Goal: Information Seeking & Learning: Find specific fact

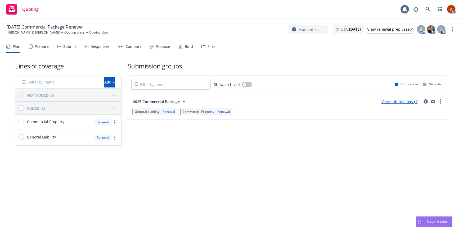
drag, startPoint x: 0, startPoint y: 0, endPoint x: 40, endPoint y: 47, distance: 61.2
click at [40, 47] on div "Prepare" at bounding box center [42, 46] width 14 height 4
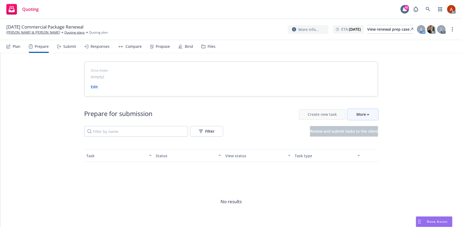
click at [360, 115] on div "More" at bounding box center [362, 115] width 13 height 10
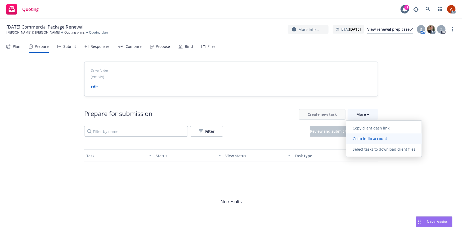
click at [366, 138] on span "Go to Indio account" at bounding box center [369, 138] width 47 height 5
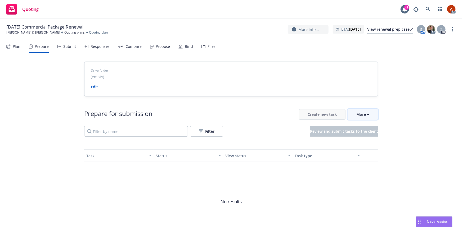
click at [363, 117] on div "More" at bounding box center [362, 115] width 13 height 10
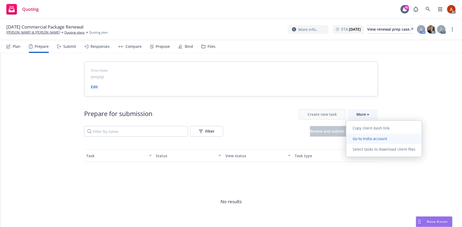
click at [370, 140] on span "Go to Indio account" at bounding box center [369, 138] width 47 height 5
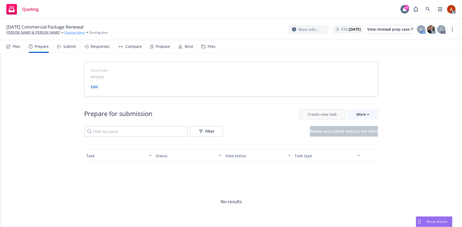
click at [64, 32] on link "Quoting plans" at bounding box center [74, 32] width 20 height 5
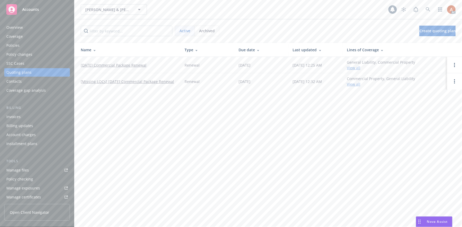
click at [14, 47] on div "Policies" at bounding box center [12, 45] width 13 height 8
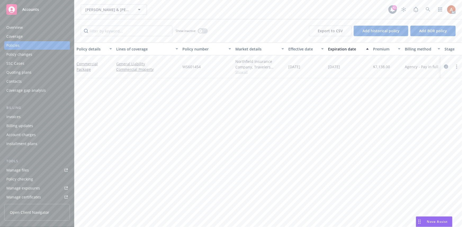
click at [19, 28] on div "Overview" at bounding box center [14, 27] width 16 height 8
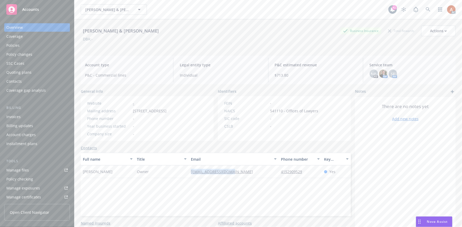
drag, startPoint x: 179, startPoint y: 174, endPoint x: 234, endPoint y: 172, distance: 55.3
click at [234, 172] on div "Lorraine Garrison Owner lorrgarr@outlook.com 4152909529 Yes" at bounding box center [216, 172] width 270 height 13
copy div "[EMAIL_ADDRESS][DOMAIN_NAME]"
click at [291, 191] on div "Full name Title Email Phone number Key contact Lorraine Garrison Owner lorrgarr…" at bounding box center [216, 185] width 270 height 64
drag, startPoint x: 274, startPoint y: 170, endPoint x: 307, endPoint y: 172, distance: 33.1
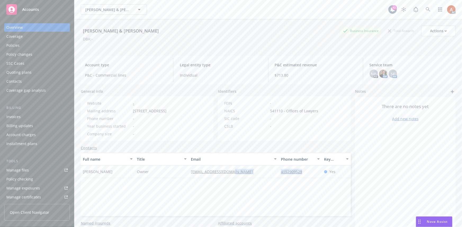
click at [307, 172] on div "Lorraine Garrison Owner lorrgarr@outlook.com 4152909529 Yes" at bounding box center [216, 172] width 270 height 13
copy div "4152909529"
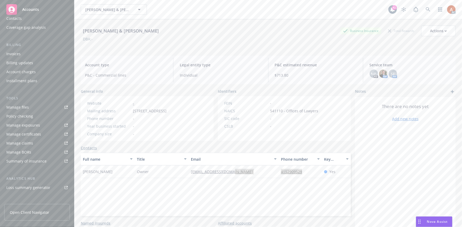
scroll to position [117, 0]
click at [21, 160] on div "Service team" at bounding box center [17, 160] width 23 height 8
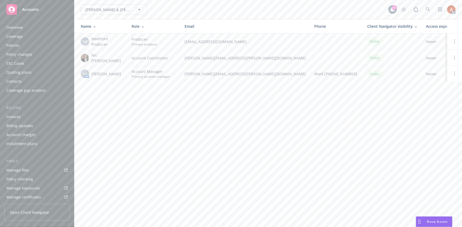
click at [19, 71] on div "Quoting plans" at bounding box center [18, 72] width 25 height 8
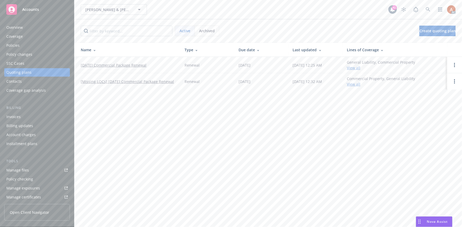
drag, startPoint x: 79, startPoint y: 64, endPoint x: 156, endPoint y: 65, distance: 77.3
click at [156, 65] on td "12/09/25 Commercial Package Renewal" at bounding box center [127, 65] width 106 height 16
copy link "12/09/25 Commercial Package Renewal"
click at [19, 45] on div "Policies" at bounding box center [12, 45] width 13 height 8
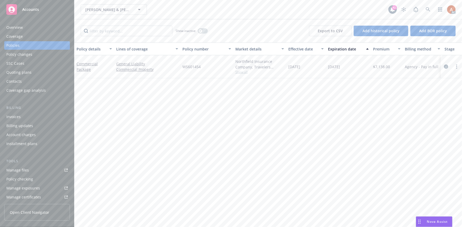
click at [15, 27] on div "Overview" at bounding box center [14, 27] width 16 height 8
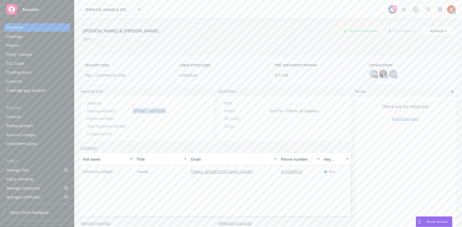
drag, startPoint x: 139, startPoint y: 109, endPoint x: 159, endPoint y: 108, distance: 20.1
click at [159, 108] on div "Mailing address 710 25th Street, Sacramento, CA, 95816" at bounding box center [127, 111] width 84 height 6
copy div "710 25th Street"
click at [169, 124] on div "Year business started -" at bounding box center [127, 127] width 84 height 6
click at [166, 111] on span "710 25th Street, Sacramento, CA, 95816" at bounding box center [150, 111] width 34 height 6
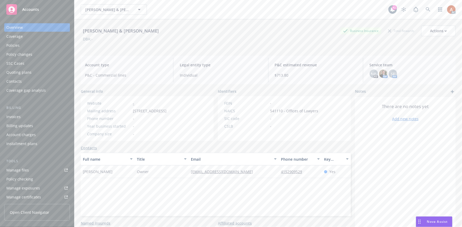
click at [166, 111] on span "710 25th Street, Sacramento, CA, 95816" at bounding box center [150, 111] width 34 height 6
copy span "Sacramento"
drag, startPoint x: 212, startPoint y: 131, endPoint x: 209, endPoint y: 128, distance: 4.1
click at [212, 130] on div "General info Website - Mailing address 710 25th Street, Sacramento, CA, 95816 P…" at bounding box center [216, 115] width 270 height 52
click at [166, 110] on span "710 25th Street, Sacramento, CA, 95816" at bounding box center [150, 111] width 34 height 6
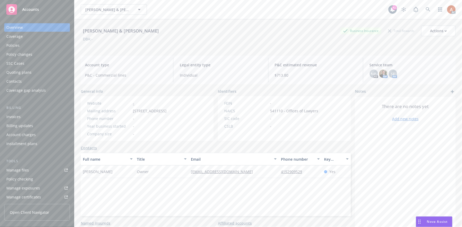
click at [166, 110] on span "710 25th Street, Sacramento, CA, 95816" at bounding box center [150, 111] width 34 height 6
copy span "95816"
click at [277, 108] on span "541110 - Offices of Lawyers" at bounding box center [294, 111] width 48 height 6
click at [276, 109] on span "541110 - Offices of Lawyers" at bounding box center [294, 111] width 48 height 6
copy span "541110"
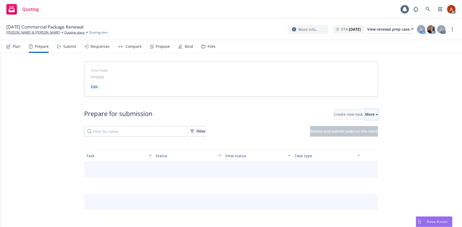
click at [365, 113] on button "More" at bounding box center [371, 114] width 13 height 11
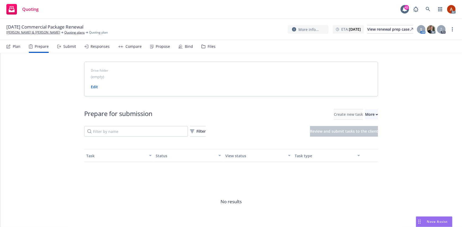
click at [365, 139] on span "Go to Indio account" at bounding box center [369, 138] width 47 height 5
click at [70, 33] on link "Quoting plans" at bounding box center [74, 32] width 20 height 5
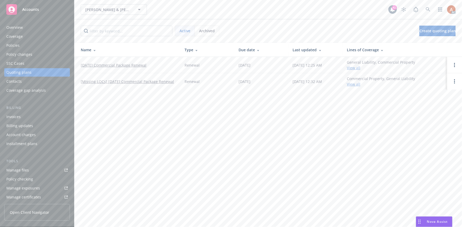
click at [87, 64] on link "[DATE] Commercial Package Renewal" at bounding box center [114, 65] width 66 height 6
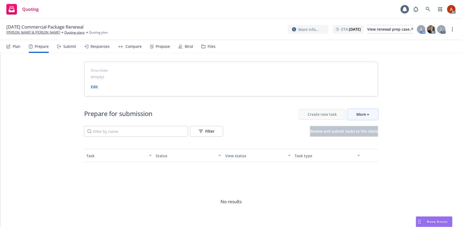
click at [358, 114] on div "More" at bounding box center [362, 115] width 13 height 10
click at [370, 140] on span "Go to Indio account" at bounding box center [369, 138] width 47 height 5
click at [71, 31] on link "Quoting plans" at bounding box center [74, 32] width 20 height 5
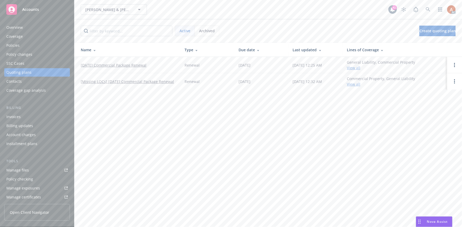
click at [12, 30] on div "Overview" at bounding box center [14, 27] width 16 height 8
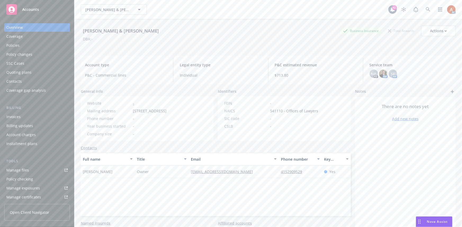
click at [12, 46] on div "Policies" at bounding box center [12, 45] width 13 height 8
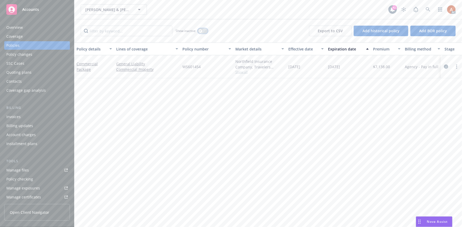
click at [198, 31] on button "button" at bounding box center [203, 30] width 10 height 5
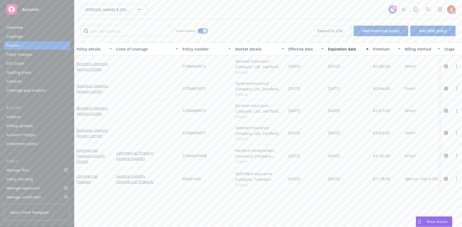
click at [296, 49] on div "Effective date" at bounding box center [303, 49] width 30 height 6
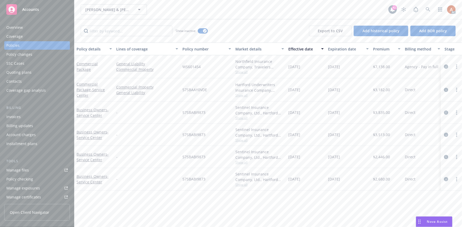
click at [242, 73] on span "Show all" at bounding box center [259, 72] width 49 height 4
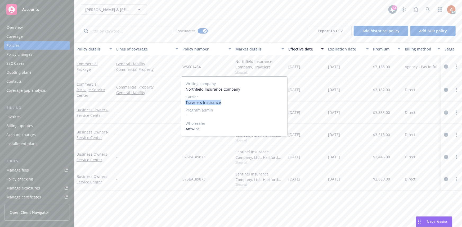
drag, startPoint x: 187, startPoint y: 103, endPoint x: 225, endPoint y: 103, distance: 38.6
click at [225, 103] on div "Writing company Northfield Insurance Company Carrier Travelers Insurance Progra…" at bounding box center [234, 106] width 106 height 59
copy span "Travelers Insurance"
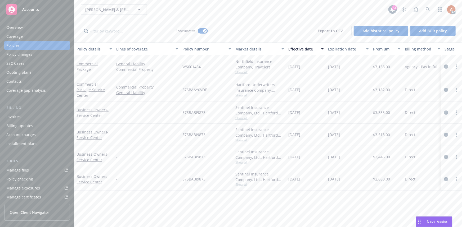
click at [270, 205] on div "Policy details Lines of coverage Policy number Market details Effective date Ex…" at bounding box center [267, 135] width 387 height 185
click at [242, 71] on span "Show all" at bounding box center [259, 72] width 49 height 4
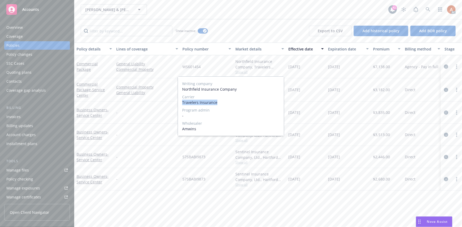
drag, startPoint x: 182, startPoint y: 103, endPoint x: 225, endPoint y: 102, distance: 42.6
click at [225, 102] on span "Travelers Insurance" at bounding box center [230, 103] width 97 height 6
copy span "Travelers Insurance"
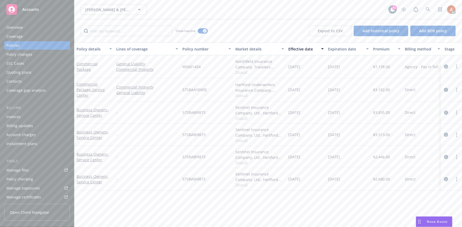
click at [216, 62] on div "WS601454" at bounding box center [206, 66] width 53 height 23
click at [237, 74] on div "Northfield Insurance Company, Travelers Insurance, Amwins Show all" at bounding box center [259, 66] width 53 height 23
click at [241, 72] on span "Show all" at bounding box center [259, 72] width 49 height 4
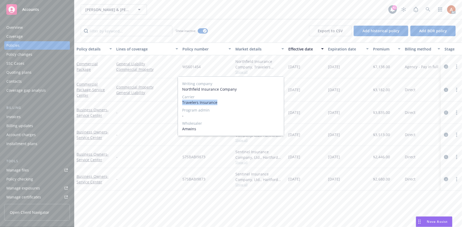
drag, startPoint x: 181, startPoint y: 102, endPoint x: 225, endPoint y: 101, distance: 44.2
click at [225, 101] on div "Writing company Northfield Insurance Company Carrier Travelers Insurance Progra…" at bounding box center [231, 106] width 106 height 59
copy span "Travelers Insurance"
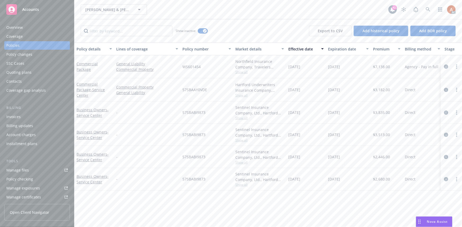
drag, startPoint x: 291, startPoint y: 76, endPoint x: 328, endPoint y: 66, distance: 38.4
click at [293, 75] on div "[DATE]" at bounding box center [306, 66] width 40 height 23
click at [380, 67] on span "$7,138.00" at bounding box center [381, 67] width 17 height 6
copy span "7,138.00"
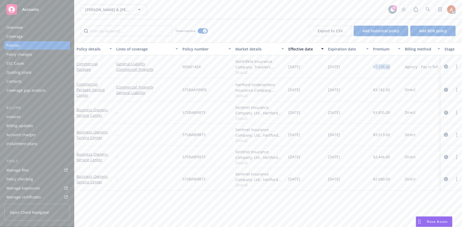
drag, startPoint x: 327, startPoint y: 77, endPoint x: 316, endPoint y: 77, distance: 10.8
click at [326, 78] on div "[DATE]" at bounding box center [348, 66] width 45 height 23
click at [247, 72] on span "Show all" at bounding box center [259, 72] width 49 height 4
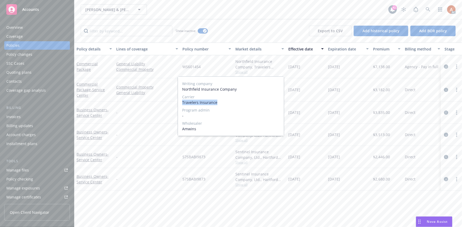
drag, startPoint x: 180, startPoint y: 103, endPoint x: 222, endPoint y: 103, distance: 41.8
click at [222, 103] on div "Writing company Northfield Insurance Company Carrier Travelers Insurance Progra…" at bounding box center [231, 106] width 106 height 59
copy span "Travelers Insurance"
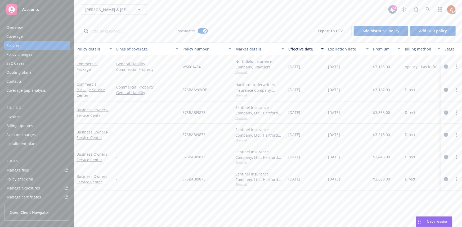
click at [194, 68] on span "WS601454" at bounding box center [191, 67] width 18 height 6
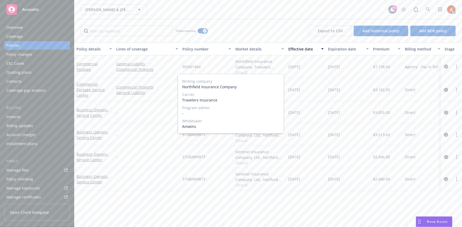
click at [191, 66] on span "WS601454" at bounding box center [191, 67] width 18 height 6
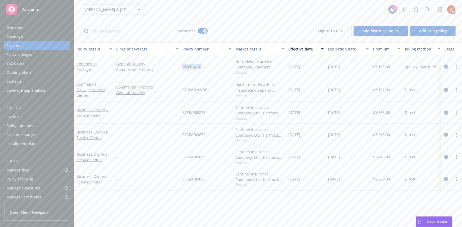
click at [191, 66] on span "WS601454" at bounding box center [191, 67] width 18 height 6
copy span "WS601454"
drag, startPoint x: 289, startPoint y: 67, endPoint x: 310, endPoint y: 65, distance: 21.2
click at [310, 65] on div "12/09/2024" at bounding box center [306, 66] width 40 height 23
copy span "12/09/2024"
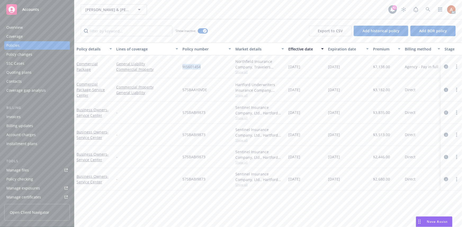
drag, startPoint x: 327, startPoint y: 67, endPoint x: 354, endPoint y: 65, distance: 26.8
click at [354, 65] on div "12/09/2025" at bounding box center [348, 66] width 45 height 23
copy span "12/09/2025"
click at [245, 96] on span "Show all" at bounding box center [259, 95] width 49 height 4
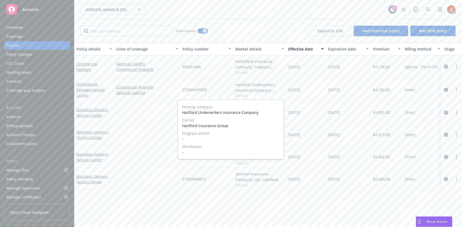
click at [242, 97] on span "Show all" at bounding box center [259, 95] width 49 height 4
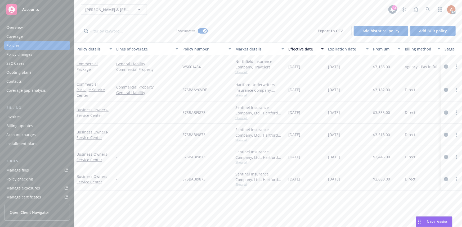
click at [184, 90] on span "57SBAAY0VDE" at bounding box center [194, 90] width 25 height 6
copy span "57SBAAY0VDE"
click at [379, 88] on span "$3,182.00" at bounding box center [381, 90] width 17 height 6
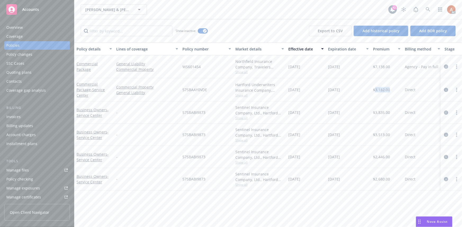
copy span "3,182.00"
click at [321, 99] on div "12/09/2023" at bounding box center [306, 89] width 40 height 23
drag, startPoint x: 289, startPoint y: 90, endPoint x: 310, endPoint y: 92, distance: 21.0
click at [310, 92] on div "12/09/2023" at bounding box center [306, 89] width 40 height 23
drag, startPoint x: 336, startPoint y: 103, endPoint x: 335, endPoint y: 101, distance: 2.7
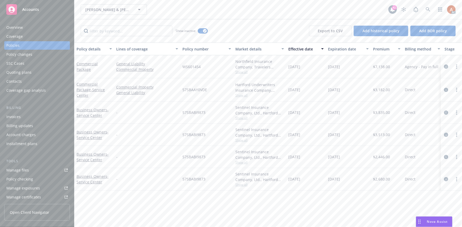
click at [336, 103] on div "12/09/2023" at bounding box center [348, 113] width 45 height 22
drag, startPoint x: 327, startPoint y: 90, endPoint x: 364, endPoint y: 92, distance: 37.4
click at [364, 92] on div "12/09/2024" at bounding box center [348, 89] width 45 height 23
click at [243, 117] on span "Show all" at bounding box center [259, 118] width 49 height 4
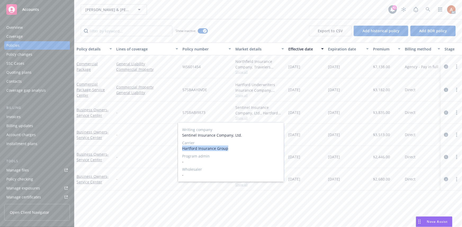
drag, startPoint x: 182, startPoint y: 149, endPoint x: 228, endPoint y: 150, distance: 45.5
click at [228, 150] on span "Hartford Insurance Group" at bounding box center [230, 149] width 97 height 6
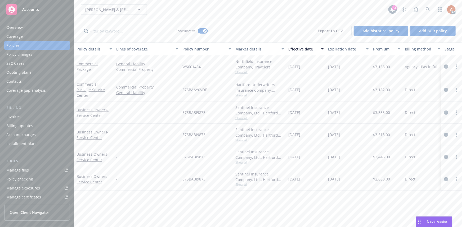
drag, startPoint x: 330, startPoint y: 125, endPoint x: 296, endPoint y: 120, distance: 34.5
click at [330, 125] on div "12/09/2022" at bounding box center [348, 135] width 45 height 22
click at [184, 113] on span "57SBABI9873" at bounding box center [193, 113] width 23 height 6
click at [379, 114] on span "$3,835.00" at bounding box center [381, 113] width 17 height 6
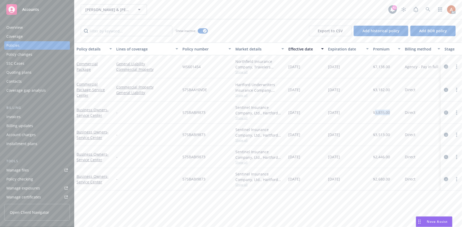
click at [379, 114] on span "$3,835.00" at bounding box center [381, 113] width 17 height 6
drag, startPoint x: 360, startPoint y: 122, endPoint x: 310, endPoint y: 117, distance: 50.2
click at [360, 122] on div "12/09/2023" at bounding box center [348, 113] width 45 height 22
drag, startPoint x: 288, startPoint y: 113, endPoint x: 309, endPoint y: 113, distance: 20.9
click at [309, 113] on div "12/09/2022" at bounding box center [306, 113] width 40 height 22
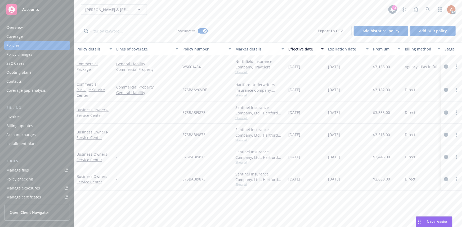
click at [328, 120] on div "12/09/2023" at bounding box center [348, 113] width 45 height 22
drag, startPoint x: 325, startPoint y: 112, endPoint x: 355, endPoint y: 114, distance: 30.0
click at [355, 114] on div "Business Owners - Service Center - 57SBABI9873 Sentinel Insurance Company, Ltd.…" at bounding box center [329, 113] width 511 height 22
click at [204, 32] on div "button" at bounding box center [205, 31] width 4 height 4
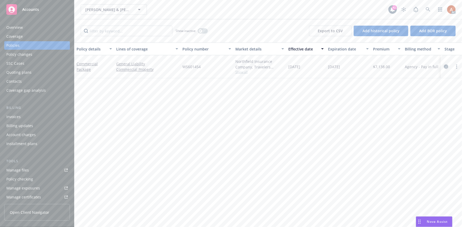
click at [445, 66] on icon "circleInformation" at bounding box center [446, 67] width 4 height 4
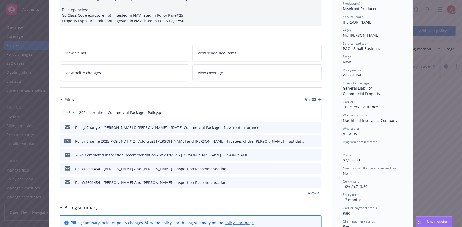
scroll to position [96, 0]
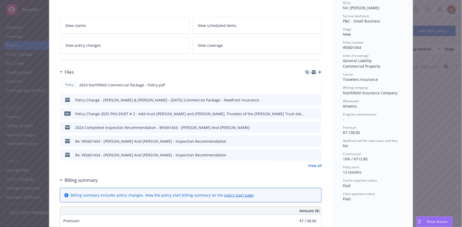
click at [312, 165] on link "View all" at bounding box center [315, 166] width 14 height 6
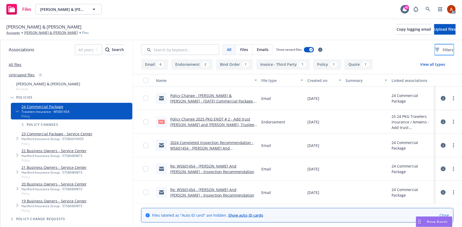
click at [445, 50] on button "Filters" at bounding box center [444, 49] width 18 height 11
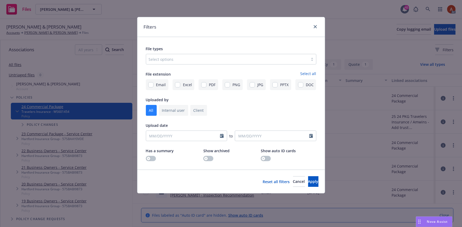
click at [198, 60] on div at bounding box center [227, 59] width 157 height 6
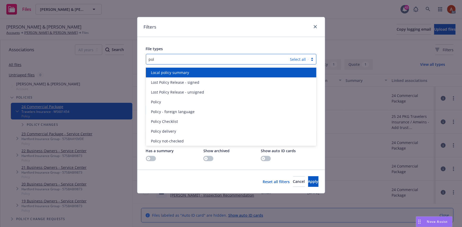
type input "poli"
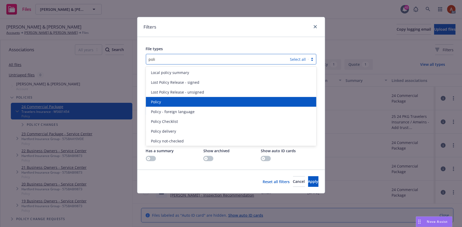
click at [164, 105] on div "Policy" at bounding box center [231, 102] width 170 height 10
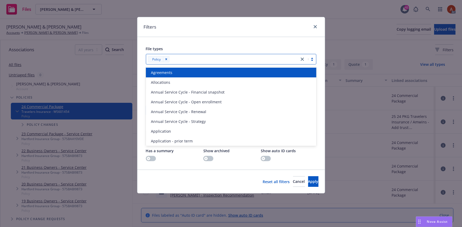
click at [186, 60] on div at bounding box center [233, 59] width 125 height 6
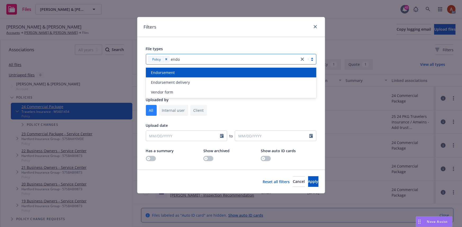
type input "endor"
click at [177, 73] on div "Endorsement" at bounding box center [231, 73] width 164 height 6
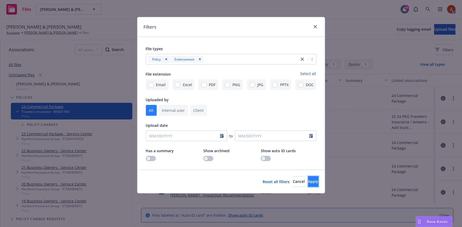
click at [308, 181] on span "Apply" at bounding box center [313, 181] width 10 height 5
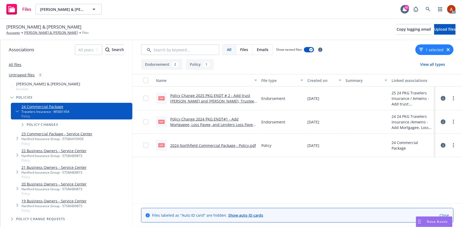
click at [443, 98] on icon at bounding box center [443, 98] width 5 height 5
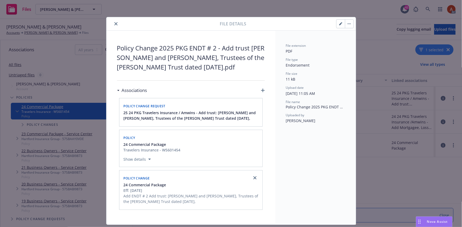
click at [115, 22] on icon "close" at bounding box center [115, 23] width 3 height 3
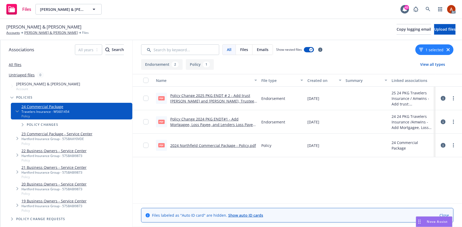
click at [192, 96] on link "Policy Change 2025 PKG ENDT # 2 - Add trust James R. Allison and Lorraine H. Ga…" at bounding box center [213, 101] width 86 height 16
click at [445, 122] on icon at bounding box center [443, 122] width 5 height 5
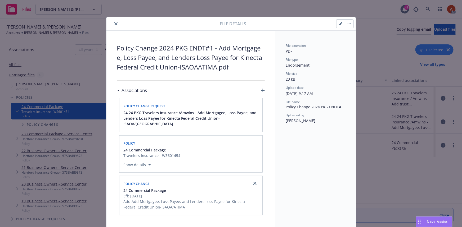
click at [114, 23] on icon "close" at bounding box center [115, 23] width 3 height 3
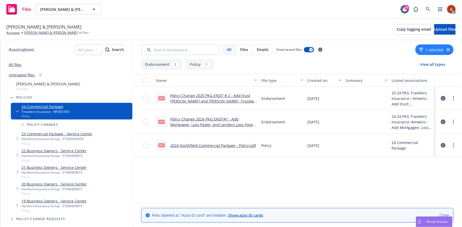
click at [444, 97] on icon at bounding box center [443, 98] width 5 height 5
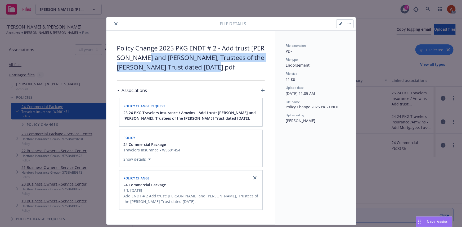
drag, startPoint x: 137, startPoint y: 56, endPoint x: 189, endPoint y: 67, distance: 52.7
click at [189, 67] on span "Policy Change 2025 PKG ENDT # 2 - Add trust [PERSON_NAME] and [PERSON_NAME], Tr…" at bounding box center [191, 57] width 148 height 29
click at [115, 22] on icon "close" at bounding box center [115, 23] width 3 height 3
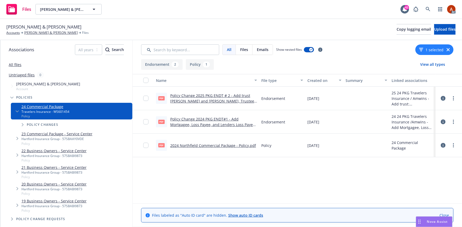
click at [210, 119] on link "Policy Change 2024 PKG ENDT#1 - Add Mortgagee, Loss Payee, and Lenders Loss Pay…" at bounding box center [212, 128] width 85 height 22
click at [203, 64] on div "1" at bounding box center [206, 65] width 7 height 6
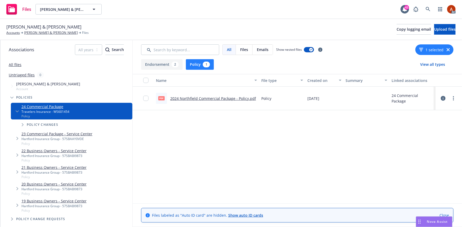
click at [179, 98] on link "2024 Northfield Commercial Package - Policy.pdf" at bounding box center [213, 98] width 86 height 5
click at [162, 67] on button "Endorsement 2" at bounding box center [162, 64] width 42 height 11
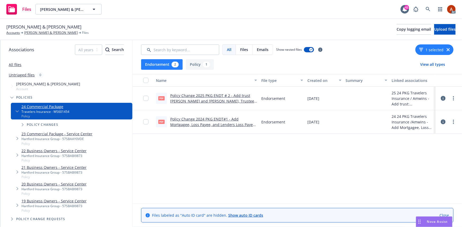
click at [443, 98] on icon at bounding box center [443, 98] width 5 height 5
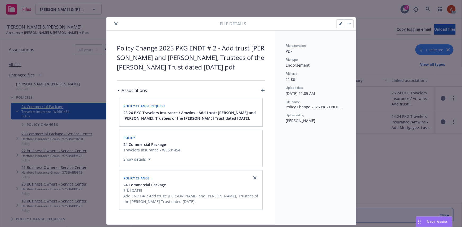
click at [115, 24] on icon "close" at bounding box center [115, 23] width 3 height 3
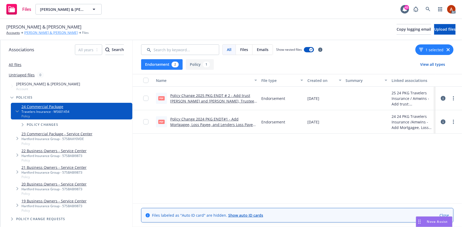
click at [60, 33] on link "[PERSON_NAME] & [PERSON_NAME]" at bounding box center [51, 32] width 54 height 5
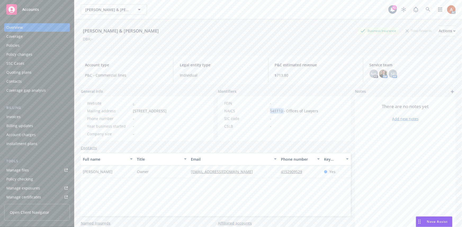
scroll to position [96, 0]
click at [35, 93] on div "Manage exposures" at bounding box center [23, 92] width 34 height 8
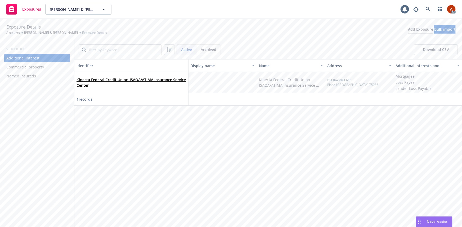
click at [24, 67] on div "Commercial property" at bounding box center [25, 67] width 38 height 8
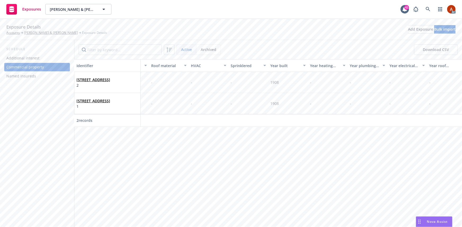
scroll to position [0, 1007]
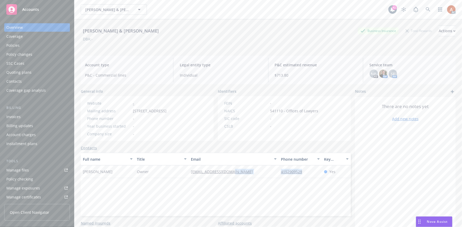
drag, startPoint x: 275, startPoint y: 170, endPoint x: 305, endPoint y: 173, distance: 29.8
click at [305, 173] on div "[PERSON_NAME] Owner [EMAIL_ADDRESS][DOMAIN_NAME] 4152909529 Yes" at bounding box center [216, 172] width 270 height 13
copy div "4152909529"
click at [18, 171] on div "Manage files" at bounding box center [17, 170] width 22 height 8
click at [15, 46] on div "Policies" at bounding box center [12, 45] width 13 height 8
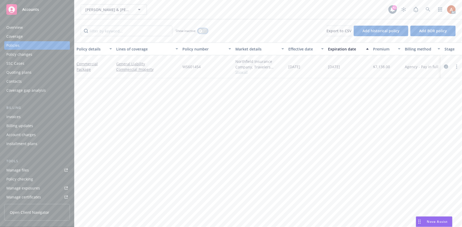
click at [200, 31] on icon "button" at bounding box center [200, 31] width 2 height 2
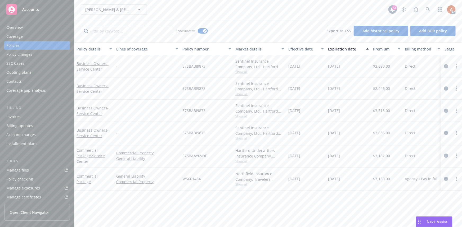
click at [294, 49] on div "Effective date" at bounding box center [303, 49] width 30 height 6
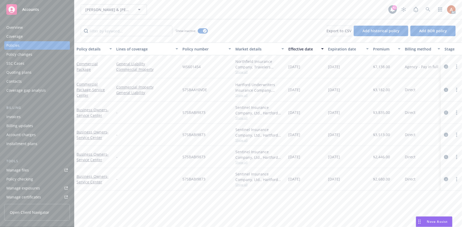
drag, startPoint x: 286, startPoint y: 66, endPoint x: 342, endPoint y: 67, distance: 56.7
click at [342, 67] on div "Commercial Package General Liability Commercial Property WS601454 Northfield In…" at bounding box center [329, 66] width 511 height 23
click at [16, 27] on div "Overview" at bounding box center [14, 27] width 16 height 8
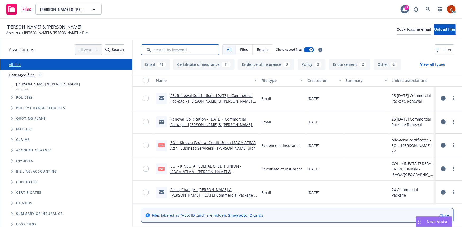
click at [183, 48] on input "Search by keyword..." at bounding box center [180, 49] width 78 height 11
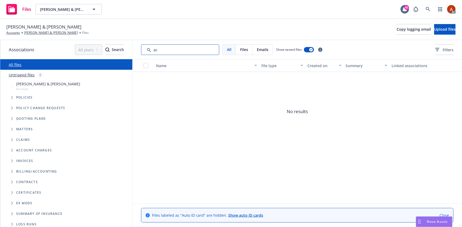
type input "a"
type input "1"
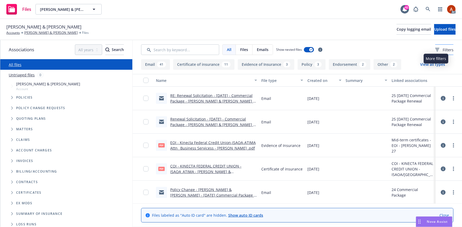
click at [435, 48] on div "Filters" at bounding box center [444, 50] width 18 height 6
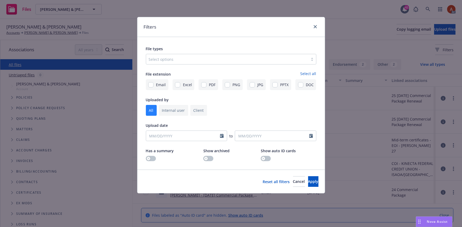
click at [241, 62] on div at bounding box center [227, 59] width 157 height 6
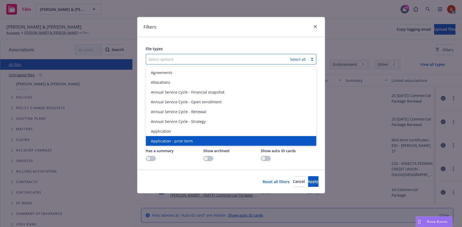
click at [183, 140] on span "Application - prior term" at bounding box center [172, 141] width 42 height 6
click at [183, 148] on span "Application - signed" at bounding box center [168, 151] width 35 height 6
click at [183, 140] on span "Application - unsigned" at bounding box center [171, 141] width 40 height 6
drag, startPoint x: 303, startPoint y: 183, endPoint x: 305, endPoint y: 179, distance: 4.0
click at [308, 183] on span "Apply" at bounding box center [313, 181] width 10 height 5
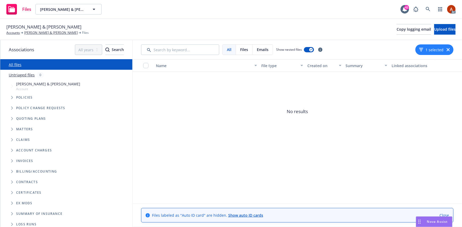
click at [438, 48] on button "1 selected" at bounding box center [431, 50] width 24 height 6
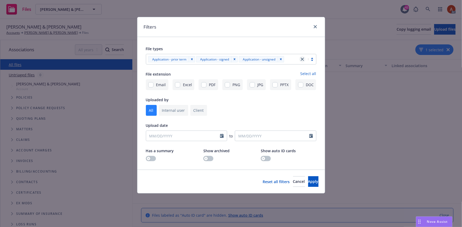
click at [300, 61] on link "close" at bounding box center [302, 59] width 6 height 6
click at [311, 183] on button "Apply" at bounding box center [313, 182] width 10 height 11
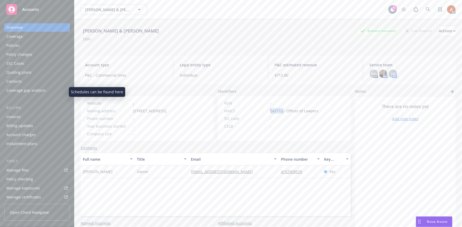
scroll to position [96, 0]
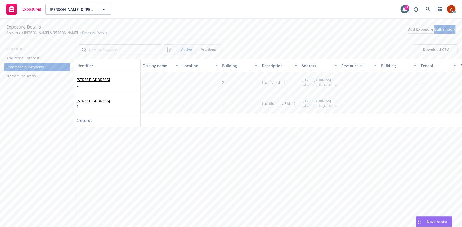
scroll to position [0, 1007]
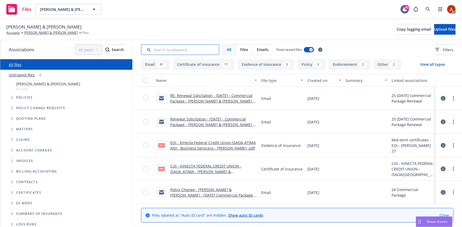
click at [160, 50] on input "Search by keyword..." at bounding box center [180, 49] width 78 height 11
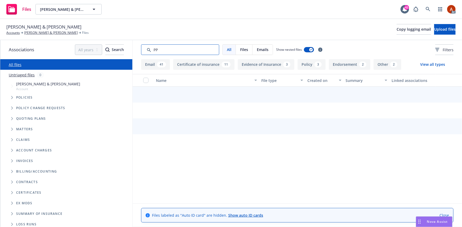
type input "P"
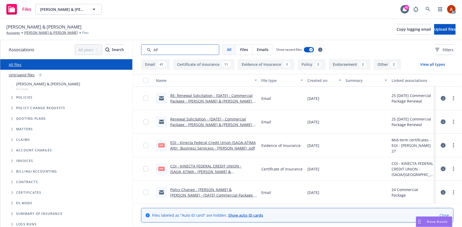
type input "APP"
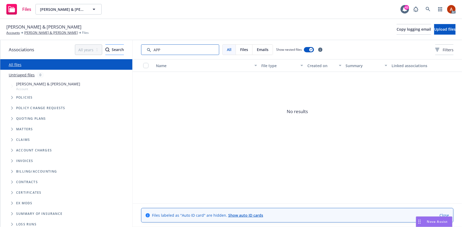
drag, startPoint x: 166, startPoint y: 49, endPoint x: 114, endPoint y: 48, distance: 51.3
click at [114, 48] on div "Associations All years 2027 2026 2025 2024 2023 2022 2021 2020 2019 2018 2017 2…" at bounding box center [230, 133] width 461 height 187
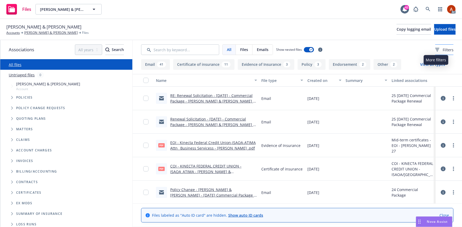
click at [442, 51] on span "Filters" at bounding box center [447, 50] width 11 height 6
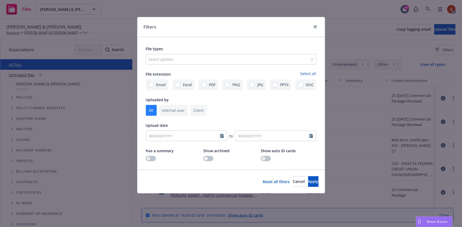
click at [201, 58] on div at bounding box center [227, 59] width 157 height 6
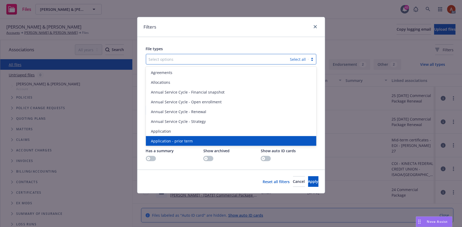
click at [180, 142] on span "Application - prior term" at bounding box center [172, 141] width 42 height 6
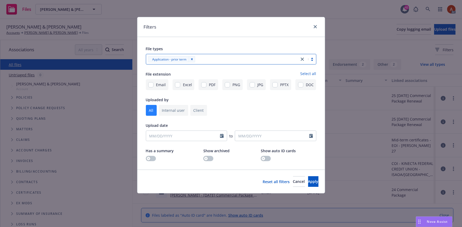
click at [206, 61] on div at bounding box center [247, 59] width 100 height 6
click at [207, 61] on div at bounding box center [247, 59] width 100 height 6
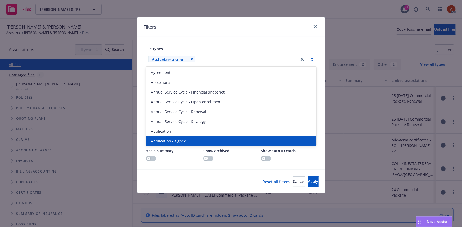
click at [179, 144] on span "Application - signed" at bounding box center [168, 141] width 35 height 6
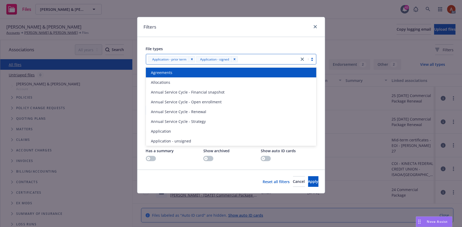
click at [270, 59] on div at bounding box center [267, 59] width 57 height 6
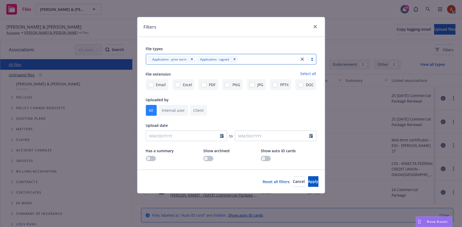
click at [269, 59] on div at bounding box center [267, 59] width 57 height 6
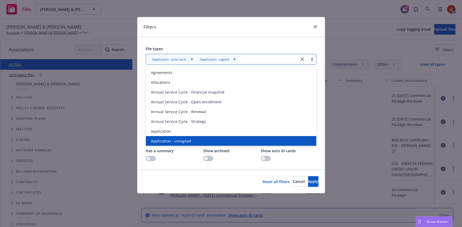
click at [178, 139] on span "Application - unsigned" at bounding box center [171, 141] width 40 height 6
click at [309, 183] on span "Apply" at bounding box center [313, 181] width 10 height 5
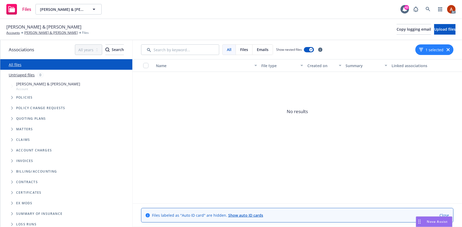
click at [429, 53] on div "1 selected" at bounding box center [434, 49] width 38 height 11
click at [432, 50] on button "1 selected" at bounding box center [431, 50] width 24 height 6
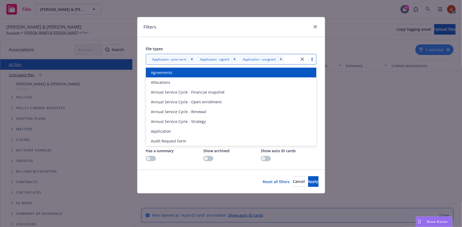
click at [302, 59] on icon "close" at bounding box center [302, 59] width 3 height 3
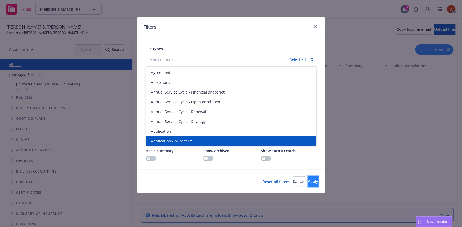
click at [308, 183] on span "Apply" at bounding box center [313, 181] width 10 height 5
